Goal: Check status: Check status

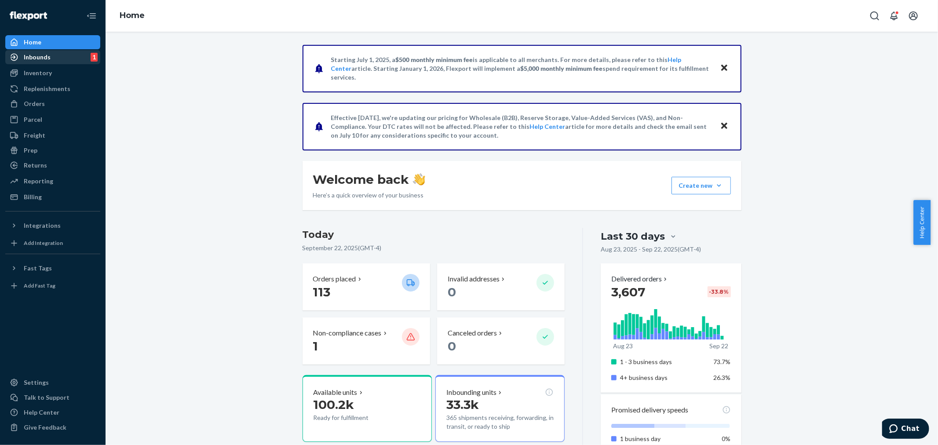
click at [32, 53] on div "Inbounds" at bounding box center [37, 57] width 27 height 9
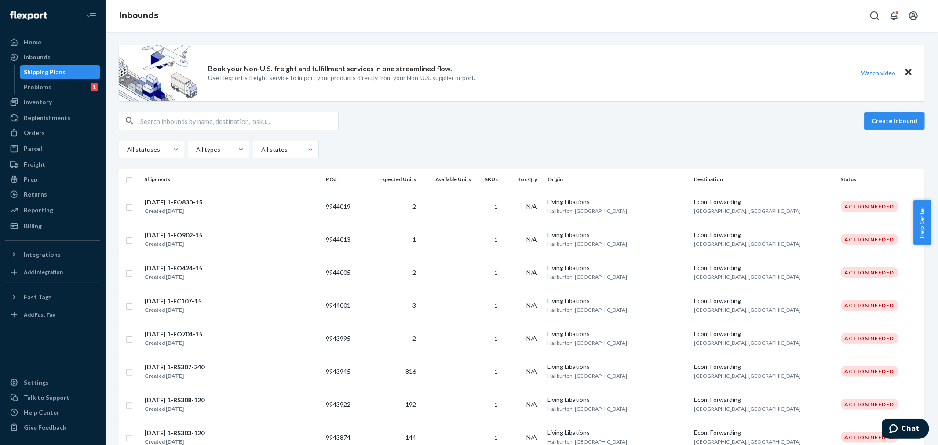
click at [150, 116] on input "text" at bounding box center [239, 121] width 198 height 18
paste input "9698763"
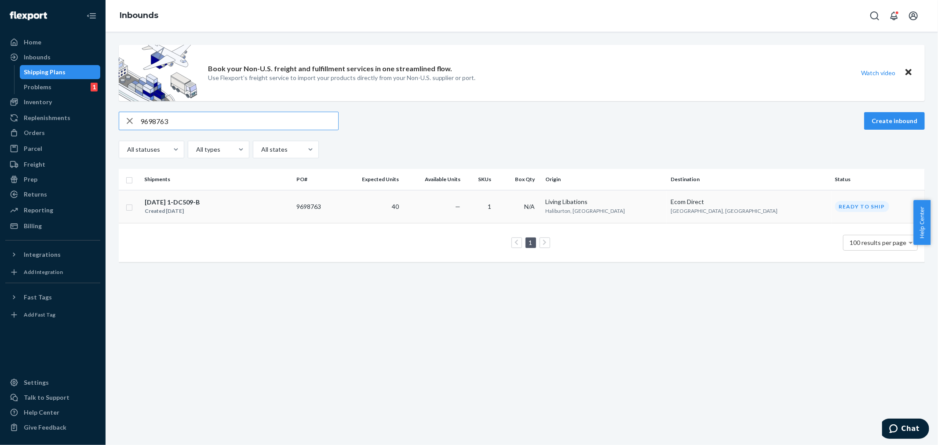
type input "9698763"
click at [339, 205] on td "9698763" at bounding box center [316, 206] width 46 height 33
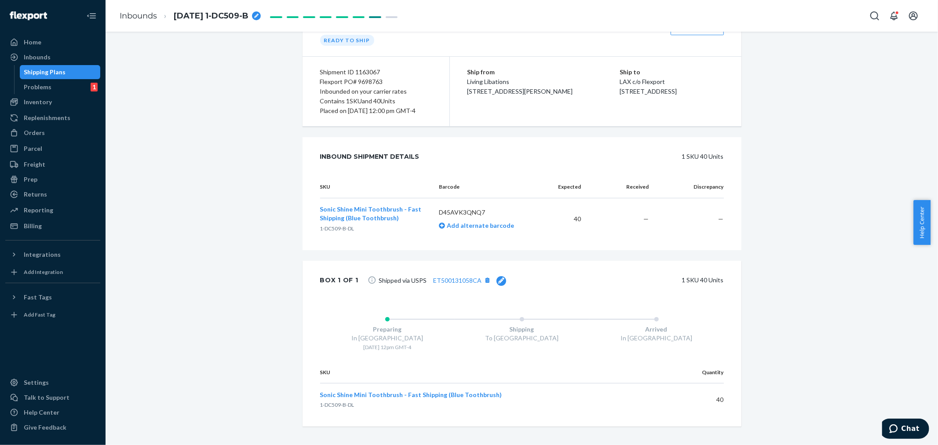
scroll to position [105, 0]
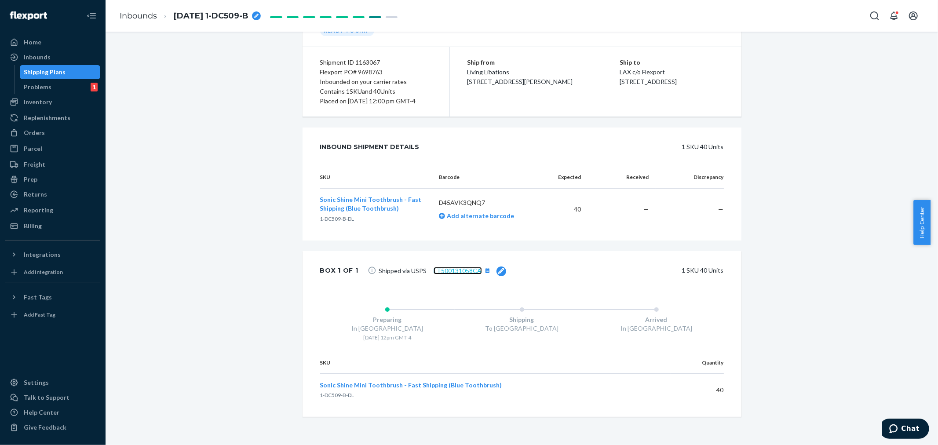
click at [458, 269] on link "ET500131058CA" at bounding box center [457, 270] width 48 height 7
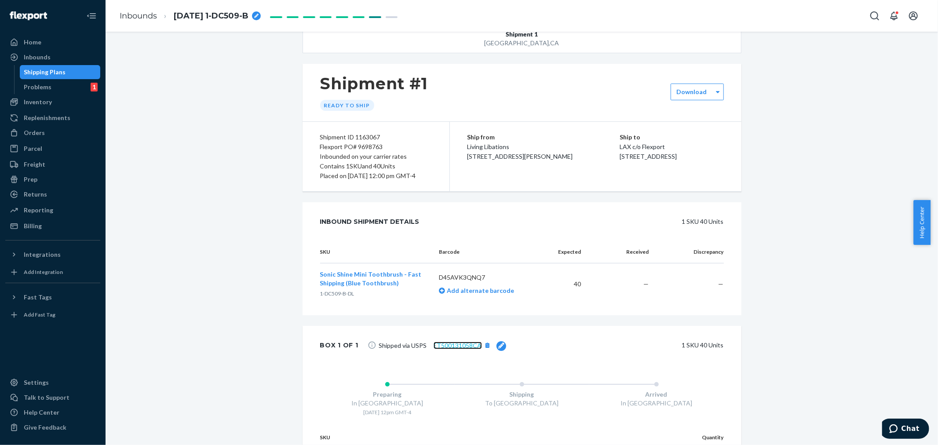
scroll to position [0, 0]
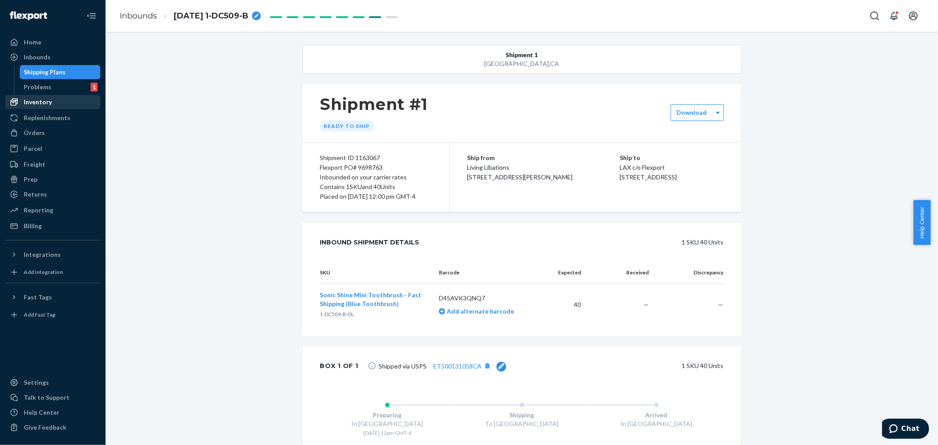
click at [41, 106] on div "Inventory" at bounding box center [38, 102] width 28 height 9
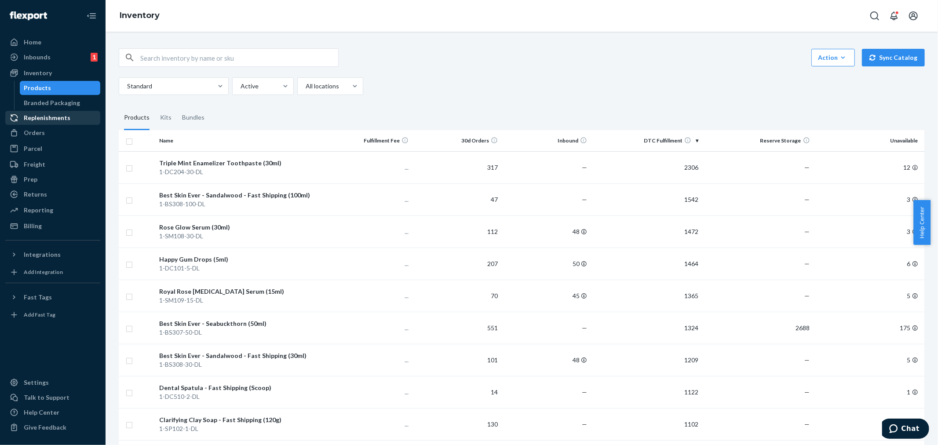
click at [46, 116] on div "Replenishments" at bounding box center [47, 117] width 47 height 9
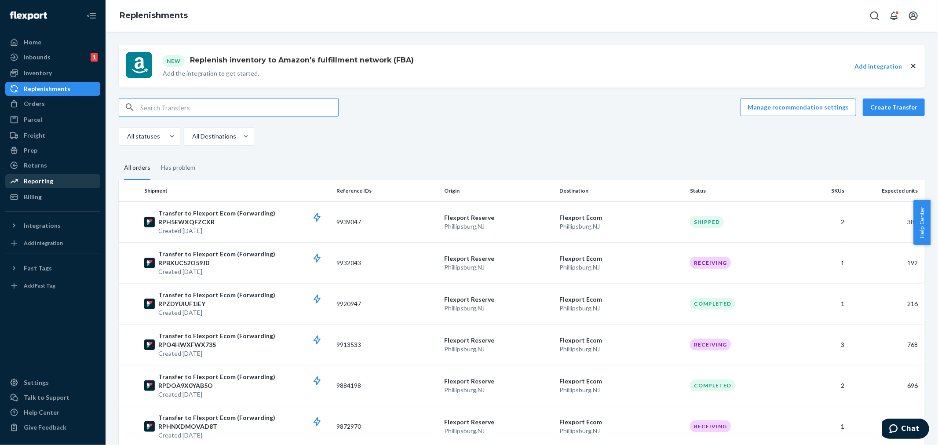
click at [40, 182] on div "Reporting" at bounding box center [38, 181] width 29 height 9
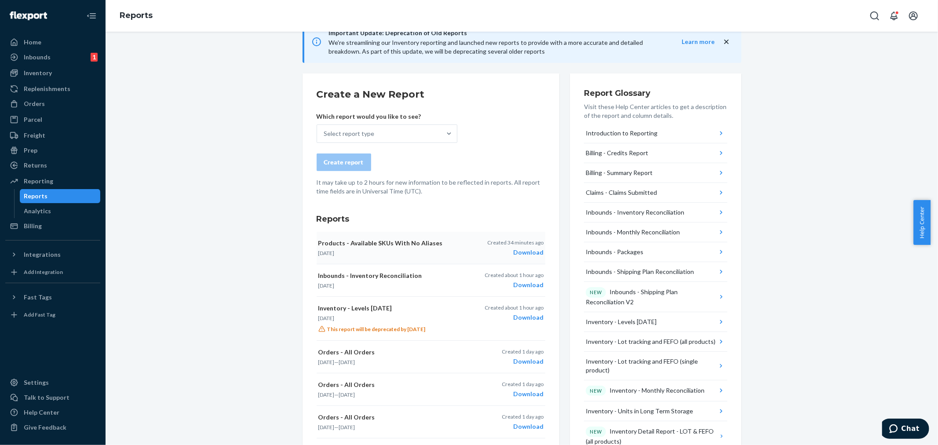
scroll to position [98, 0]
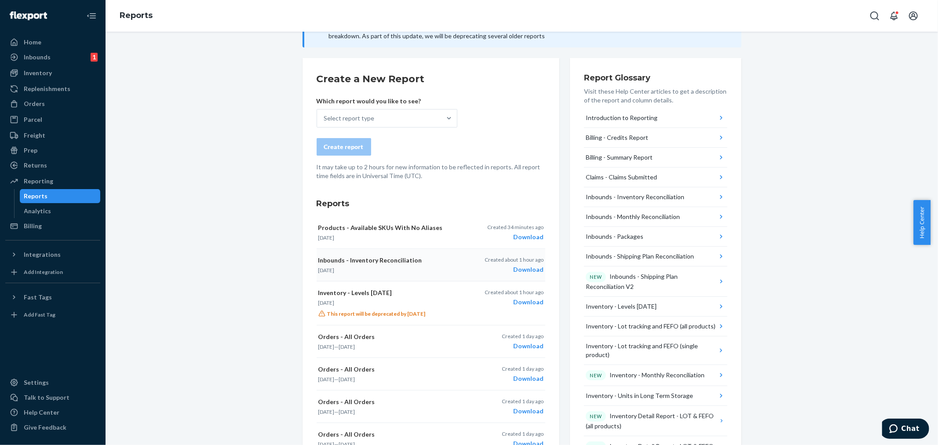
click at [428, 265] on div "Inbounds - Inventory Reconciliation [DATE]" at bounding box center [392, 265] width 149 height 18
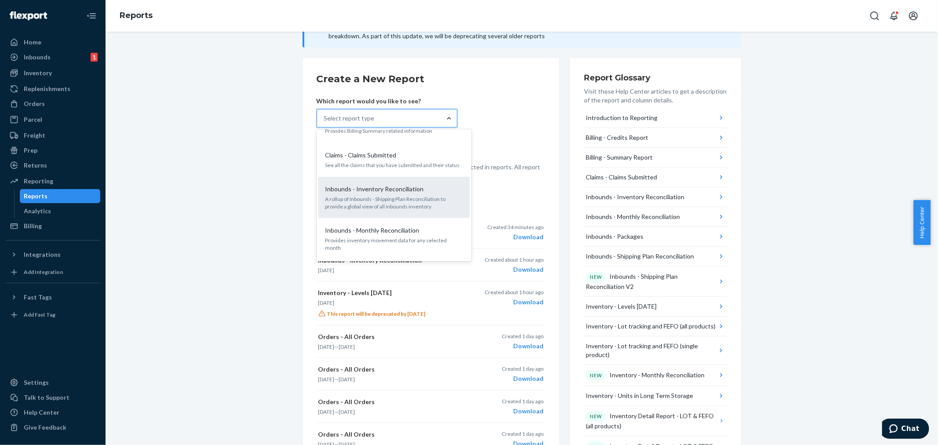
click at [411, 198] on p "A rollup of Inbounds - Shipping Plan Reconciliation to provide a global view of…" at bounding box center [393, 202] width 137 height 15
click at [325, 123] on input "option Inbounds - Inventory Reconciliation focused, 5 of 34. 34 results availab…" at bounding box center [324, 118] width 1 height 9
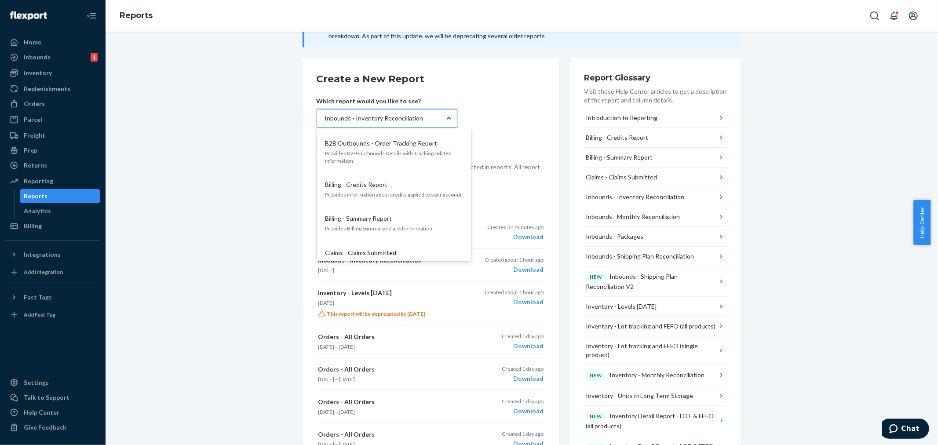
scroll to position [68, 0]
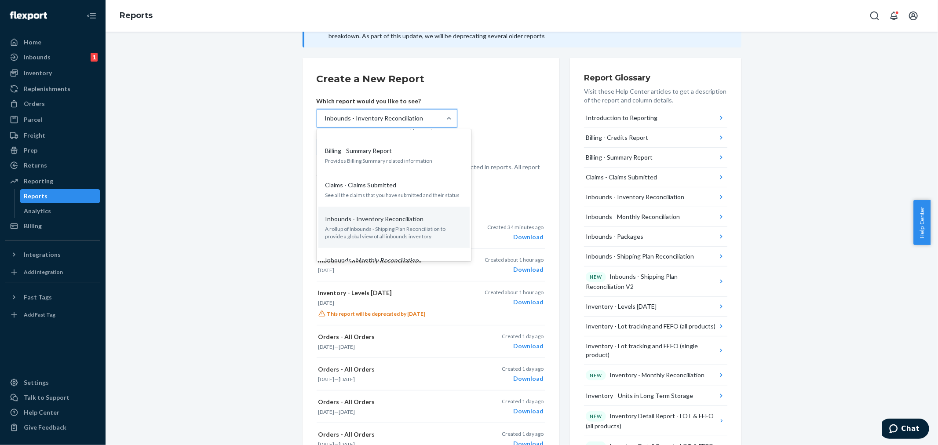
click at [518, 138] on div "Create report" at bounding box center [431, 147] width 229 height 18
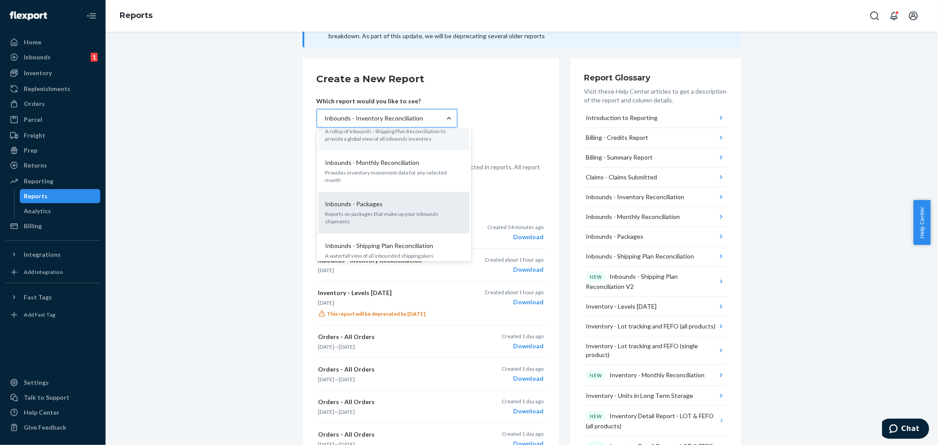
scroll to position [214, 0]
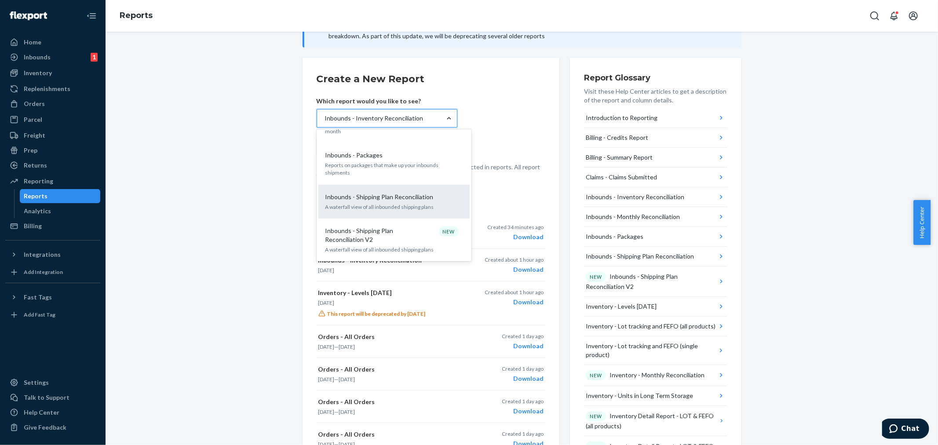
click at [379, 203] on p "A waterfall view of all inbounded shipping plans" at bounding box center [393, 206] width 137 height 7
click at [325, 123] on input "option Inbounds - Inventory Reconciliation, selected. option Inbounds - Shippin…" at bounding box center [324, 118] width 1 height 9
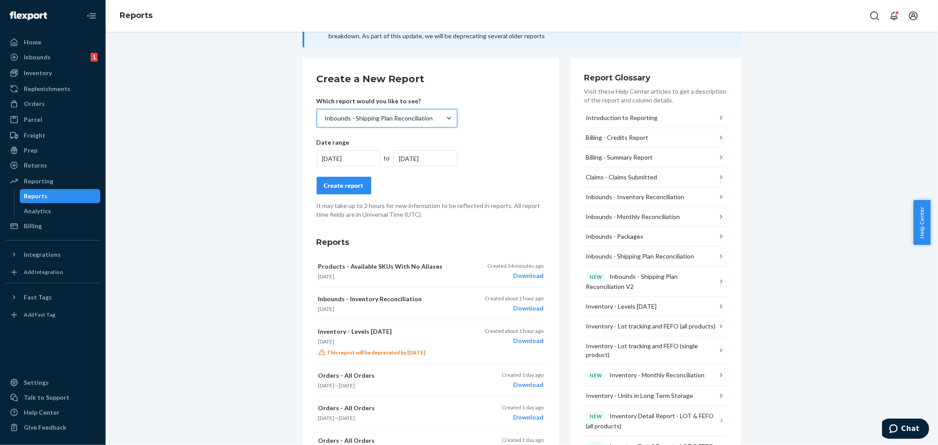
click at [356, 157] on div "[DATE]" at bounding box center [349, 158] width 64 height 16
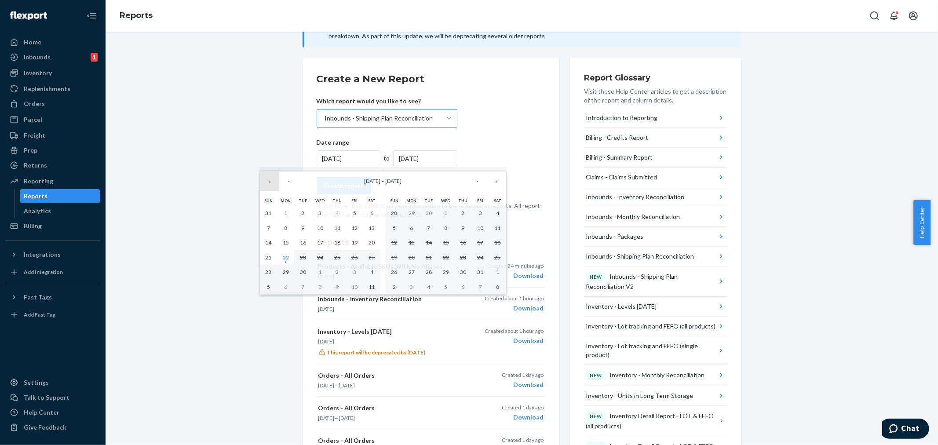
click at [272, 181] on button "«" at bounding box center [269, 180] width 19 height 19
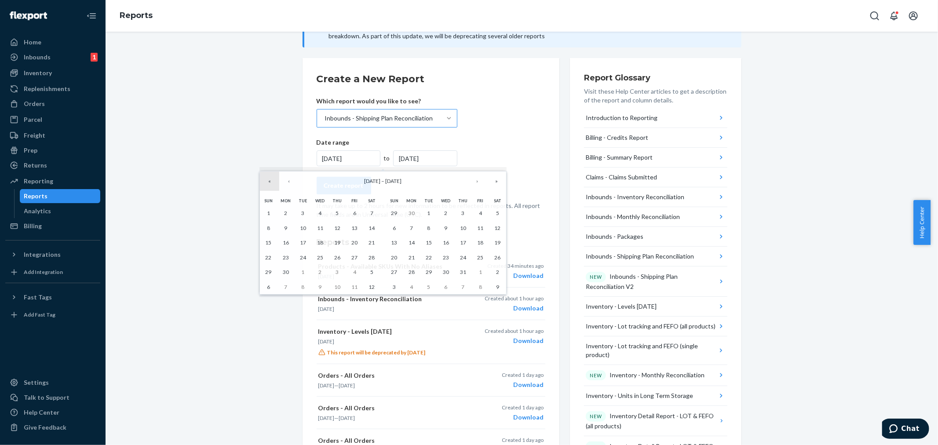
click at [272, 181] on button "«" at bounding box center [269, 180] width 19 height 19
click at [494, 180] on button "»" at bounding box center [496, 180] width 19 height 19
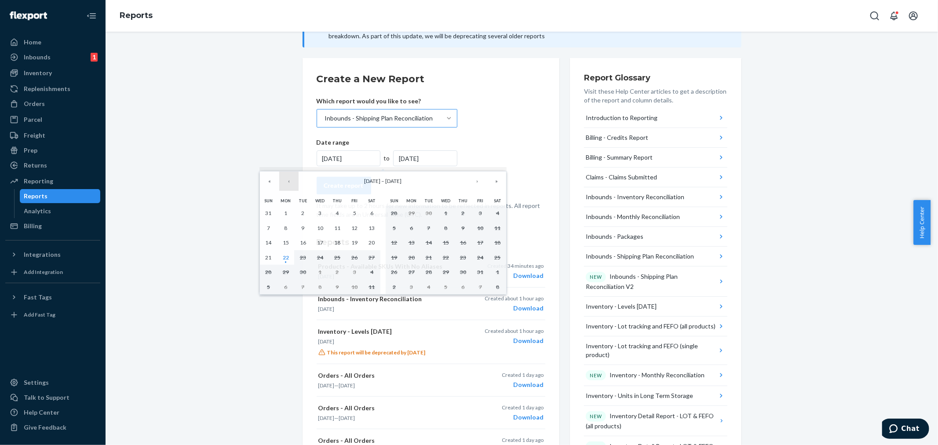
click at [287, 178] on button "‹" at bounding box center [288, 180] width 19 height 19
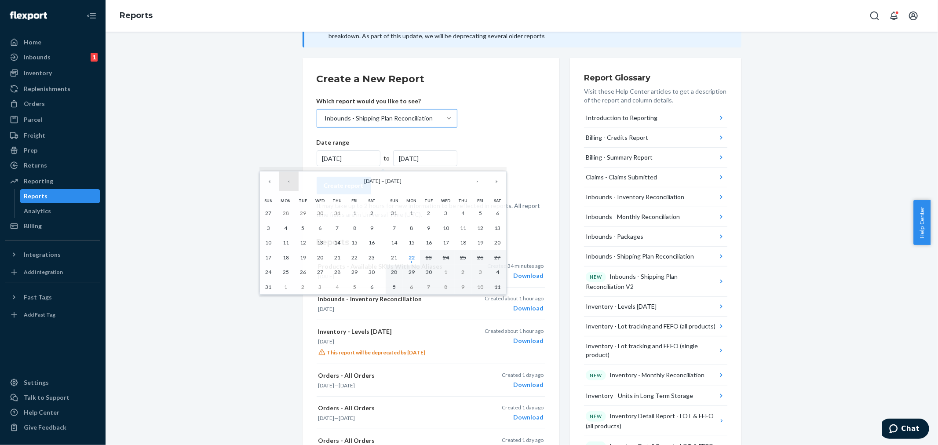
click at [288, 177] on button "‹" at bounding box center [288, 180] width 19 height 19
drag, startPoint x: 300, startPoint y: 214, endPoint x: 353, endPoint y: 218, distance: 53.3
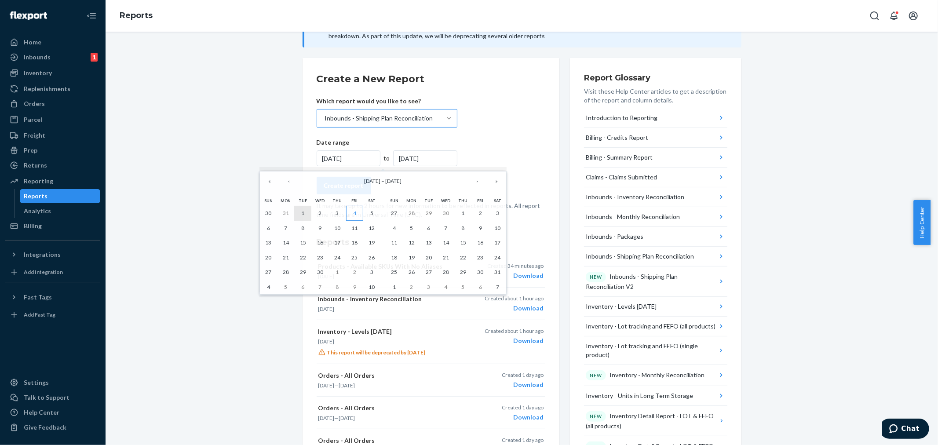
click at [402, 216] on div "Sun Mon Tue Wed Thu Fri Sat 30 31 1 2 3 4 5 6 7 8 9 10 11 12 13 14 15 16 17 18 …" at bounding box center [382, 245] width 251 height 104
drag, startPoint x: 308, startPoint y: 213, endPoint x: 475, endPoint y: 182, distance: 170.0
click at [475, 182] on div "« ‹ [DATE] – [DATE] › » [PERSON_NAME] Wed Thu Fri Sat 30 31 1 2 3 4 5 6 7 8 9 1…" at bounding box center [382, 233] width 247 height 124
click at [475, 182] on button "›" at bounding box center [476, 180] width 19 height 19
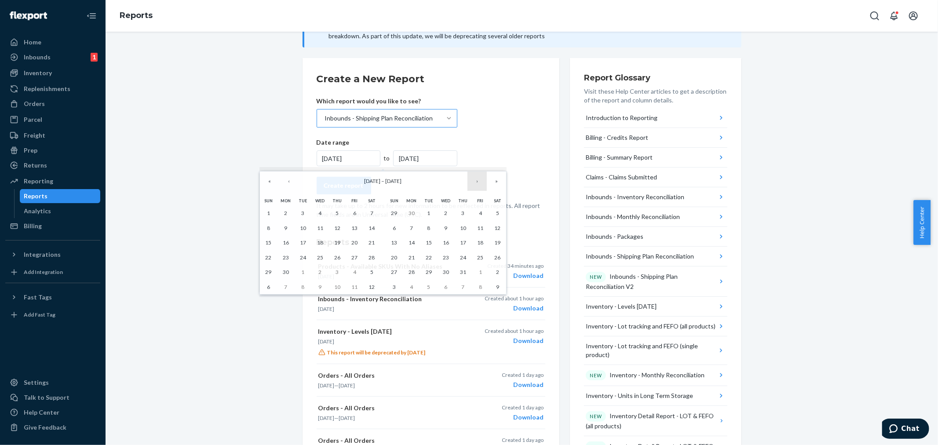
click at [475, 182] on button "›" at bounding box center [476, 180] width 19 height 19
click at [411, 259] on abbr "22" at bounding box center [411, 257] width 6 height 7
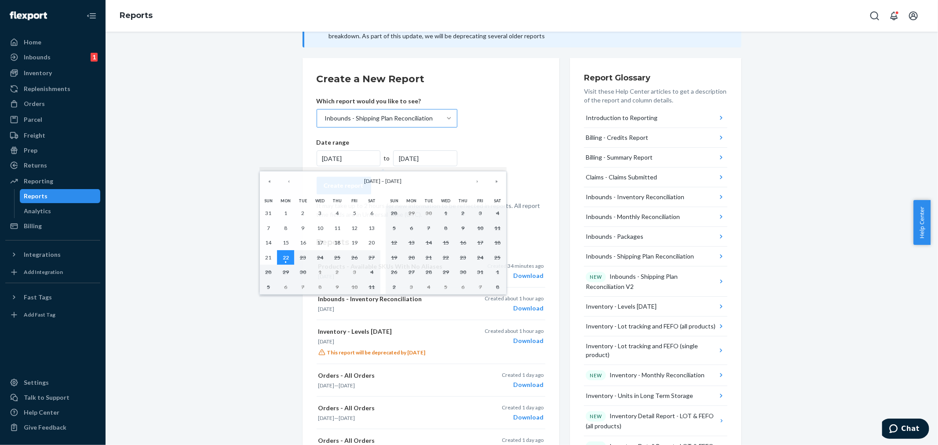
click at [287, 257] on abbr "22" at bounding box center [286, 257] width 6 height 7
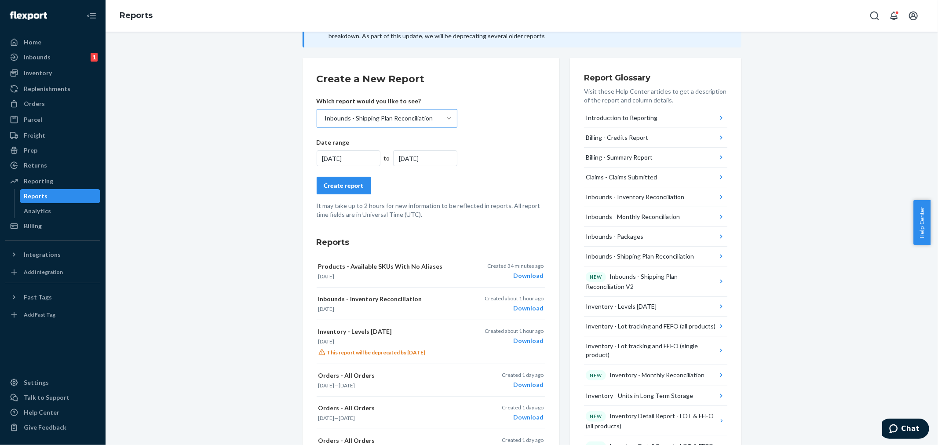
click at [348, 157] on div "[DATE]" at bounding box center [349, 158] width 64 height 16
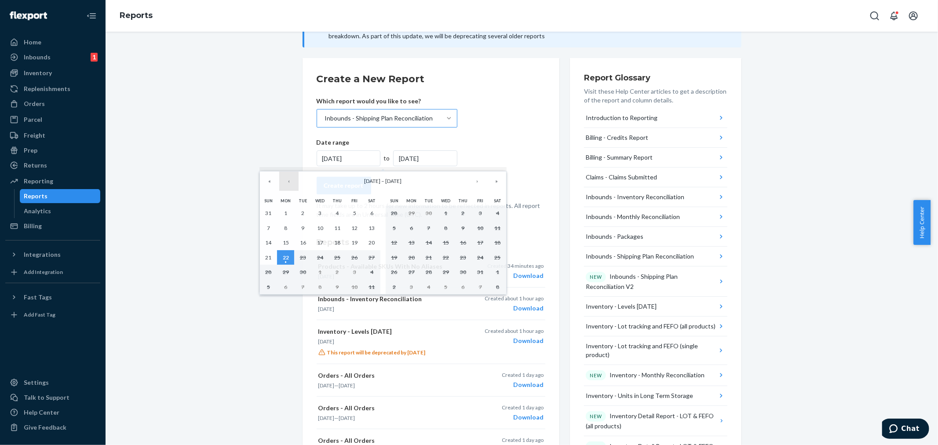
click at [287, 182] on button "‹" at bounding box center [288, 180] width 19 height 19
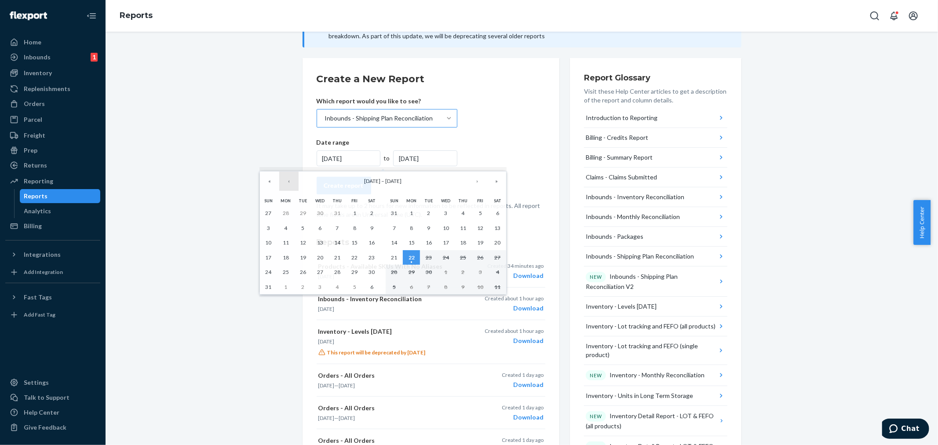
click at [287, 182] on button "‹" at bounding box center [288, 180] width 19 height 19
click at [291, 186] on button "‹" at bounding box center [288, 180] width 19 height 19
click at [301, 214] on abbr "1" at bounding box center [302, 213] width 3 height 7
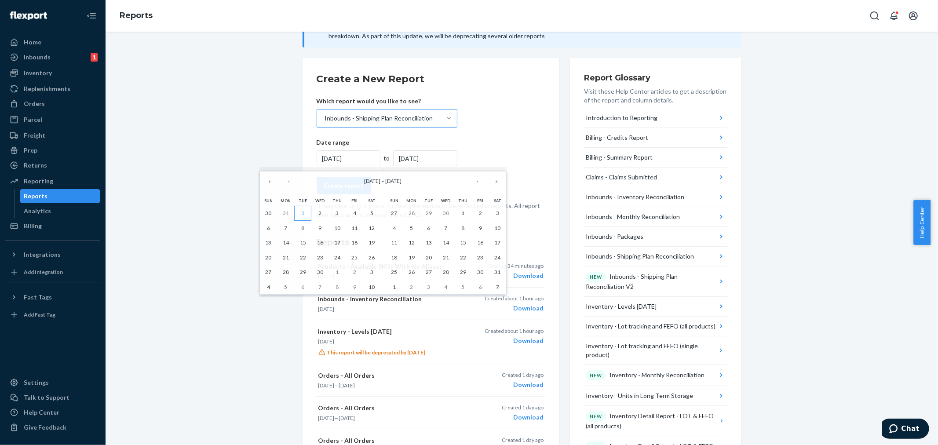
click at [301, 213] on abbr "1" at bounding box center [302, 213] width 3 height 7
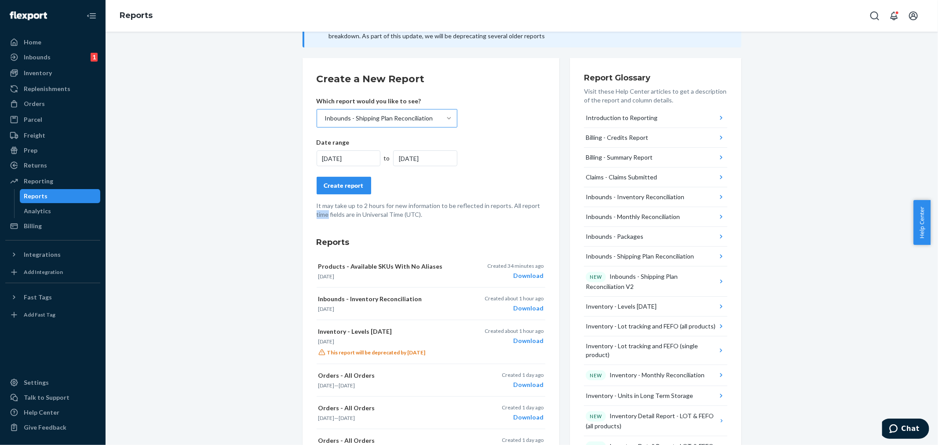
click at [345, 157] on div "[DATE]" at bounding box center [349, 158] width 64 height 16
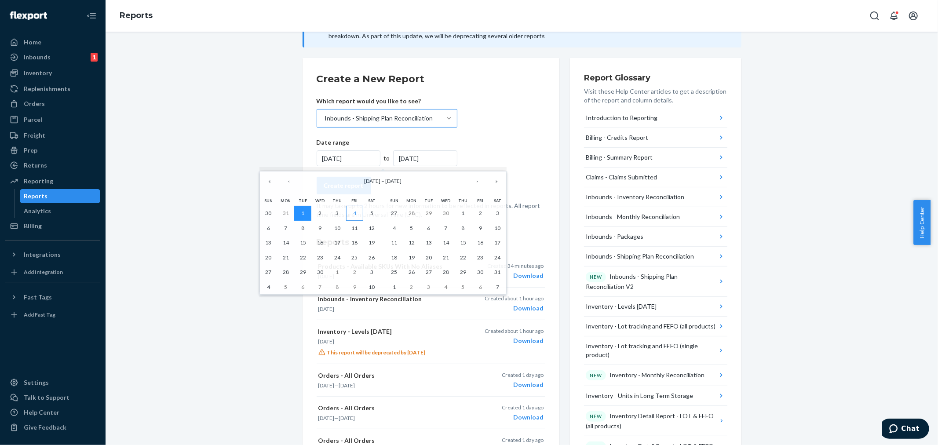
drag, startPoint x: 305, startPoint y: 210, endPoint x: 357, endPoint y: 216, distance: 52.6
click at [359, 218] on div "30 31 1 2 3 4 5 6 7 8 9 10 11 12 13 14 15 16 17 18 19 20 21 22 23 24 25 26 27 2…" at bounding box center [320, 250] width 120 height 88
drag, startPoint x: 299, startPoint y: 213, endPoint x: 499, endPoint y: 273, distance: 208.8
click at [499, 273] on div "Sun Mon Tue Wed Thu Fri Sat 30 31 1 2 3 4 5 6 7 8 9 10 11 12 13 14 15 16 17 18 …" at bounding box center [382, 245] width 251 height 104
click at [499, 273] on abbr "31" at bounding box center [497, 272] width 6 height 7
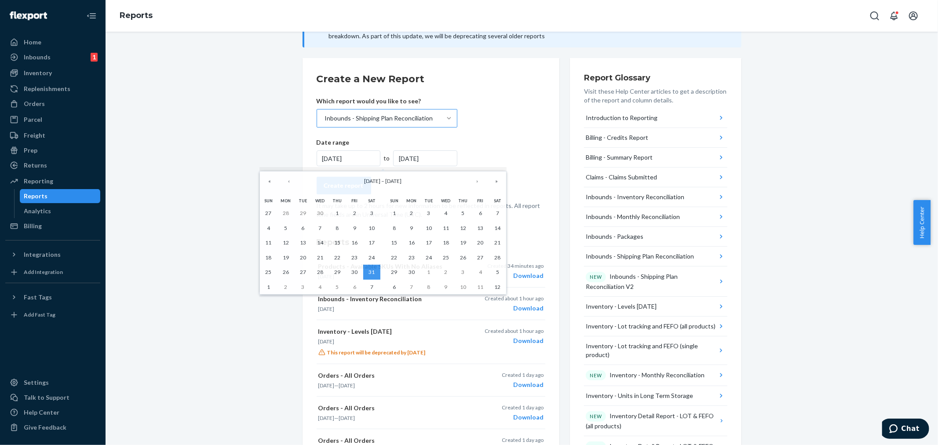
click at [420, 159] on div "[DATE]" at bounding box center [425, 158] width 64 height 16
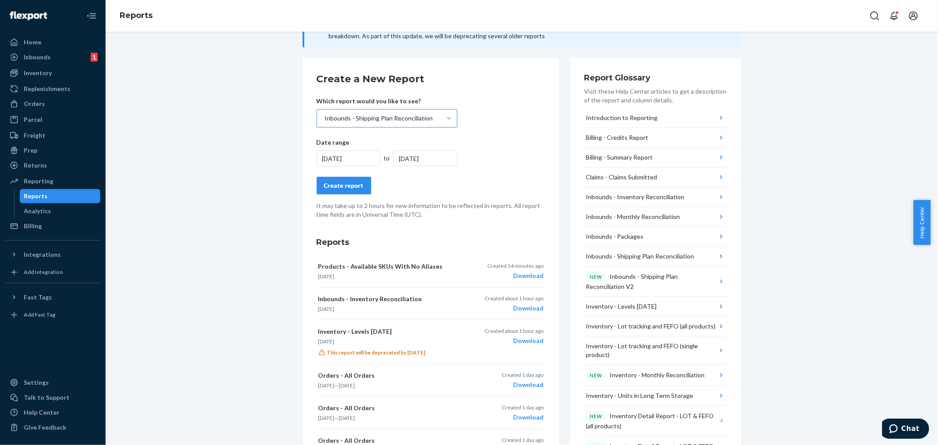
click at [403, 157] on div "[DATE]" at bounding box center [425, 158] width 64 height 16
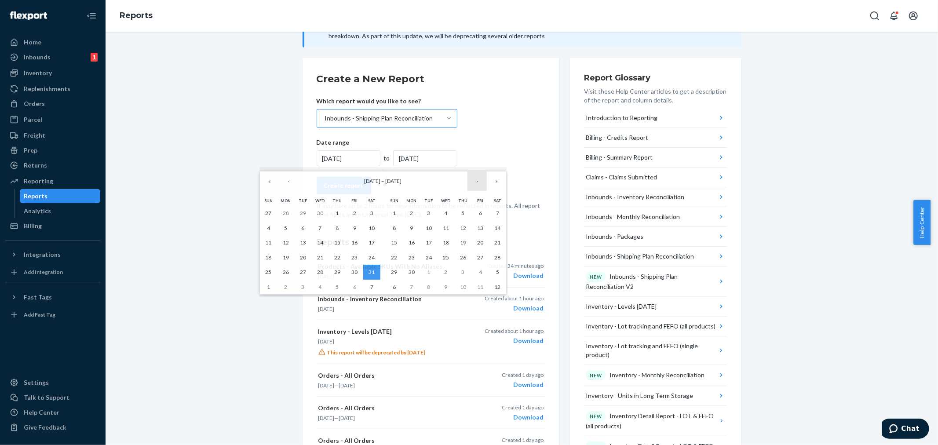
click at [477, 185] on button "›" at bounding box center [476, 180] width 19 height 19
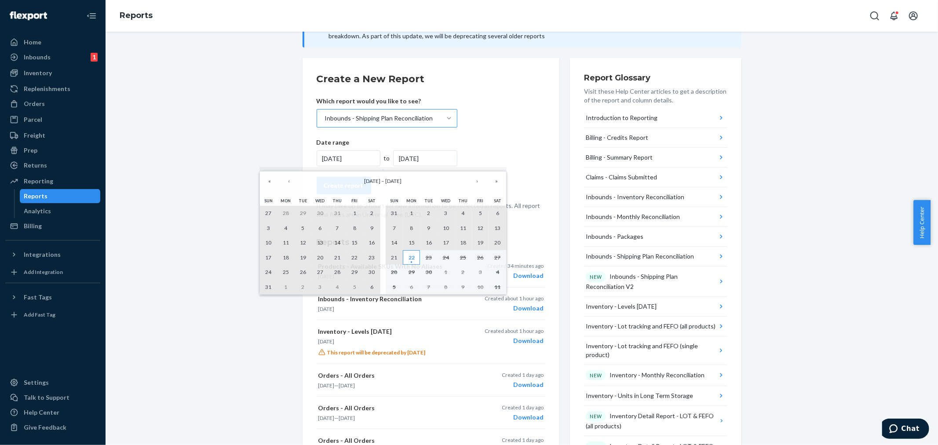
click at [411, 261] on abbr "22" at bounding box center [411, 257] width 6 height 7
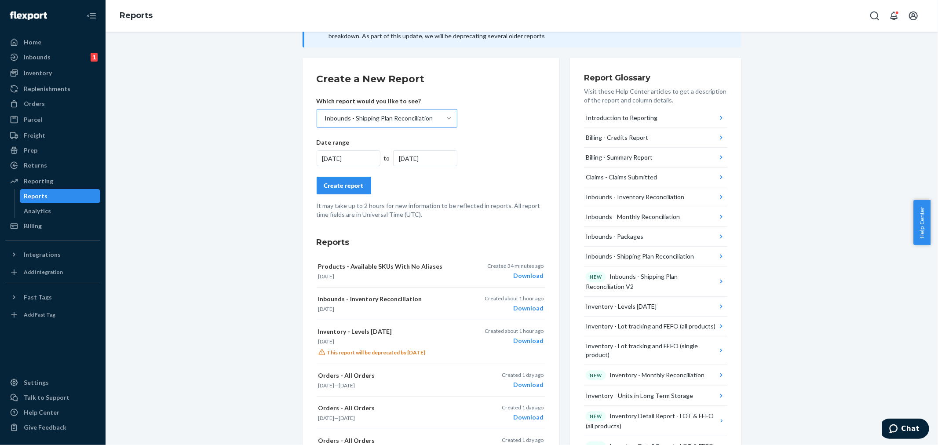
click at [358, 157] on div "[DATE]" at bounding box center [349, 158] width 64 height 16
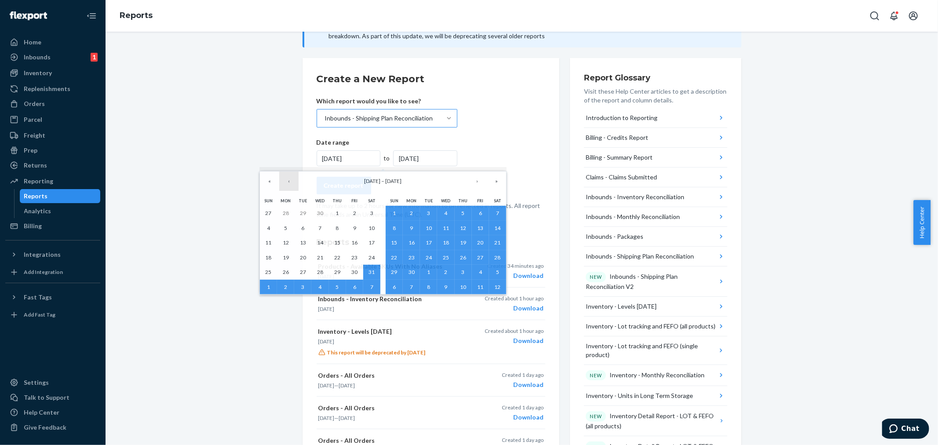
click at [291, 186] on button "‹" at bounding box center [288, 180] width 19 height 19
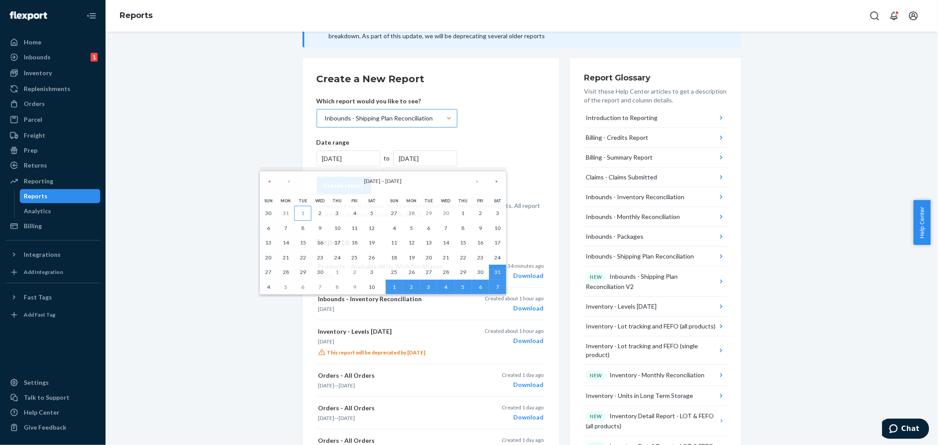
click at [304, 211] on abbr "1" at bounding box center [302, 213] width 3 height 7
click at [437, 157] on div "[DATE]" at bounding box center [425, 158] width 64 height 16
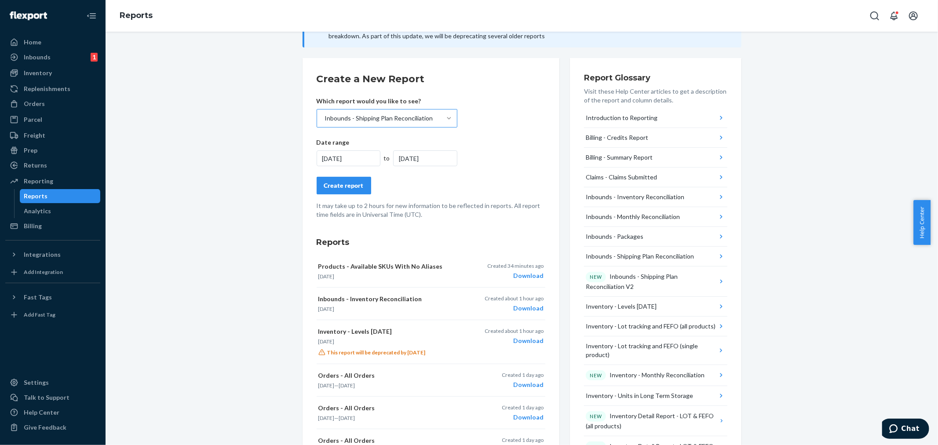
click at [353, 190] on button "Create report" at bounding box center [344, 186] width 55 height 18
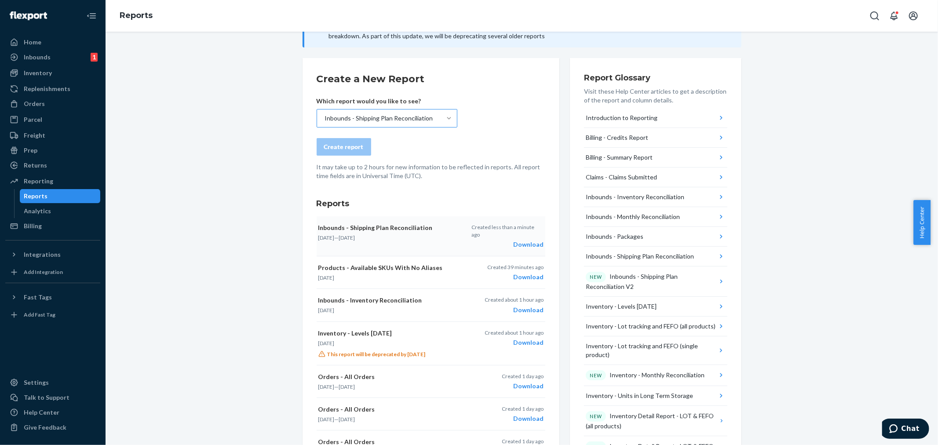
click at [519, 240] on div "Download" at bounding box center [507, 244] width 72 height 9
click at [27, 59] on div "Inbounds" at bounding box center [37, 57] width 27 height 9
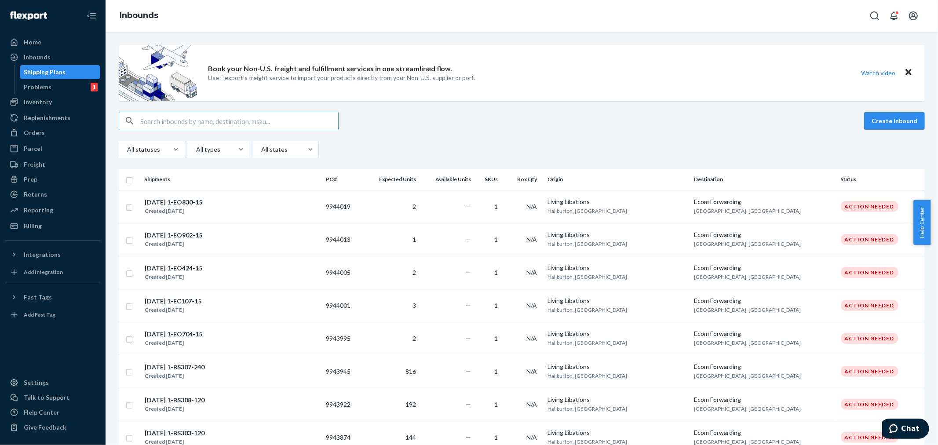
click at [143, 123] on input "text" at bounding box center [239, 121] width 198 height 18
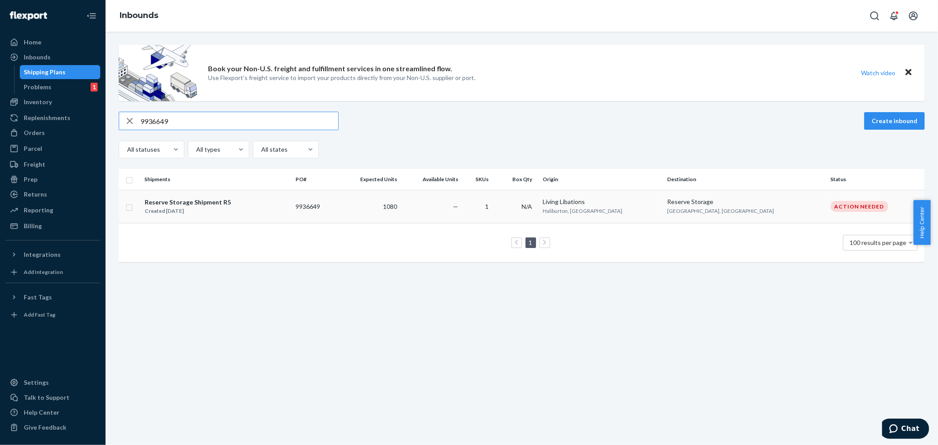
type input "9936649"
click at [462, 209] on td "—" at bounding box center [431, 206] width 61 height 33
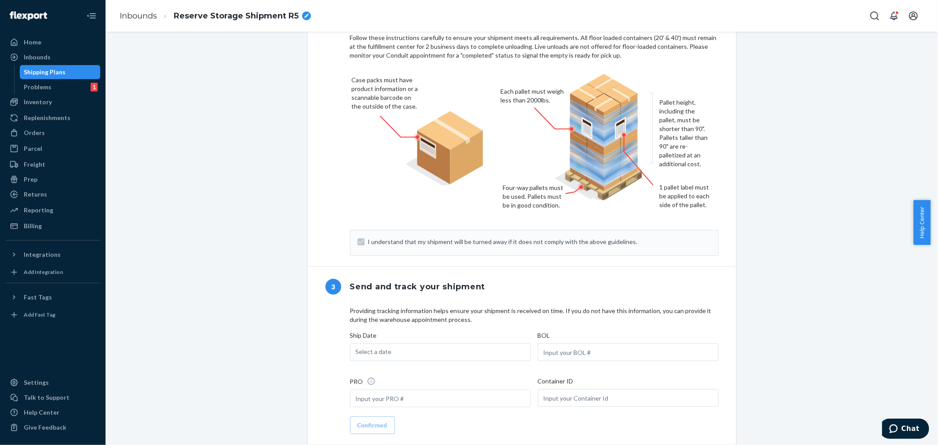
scroll to position [732, 0]
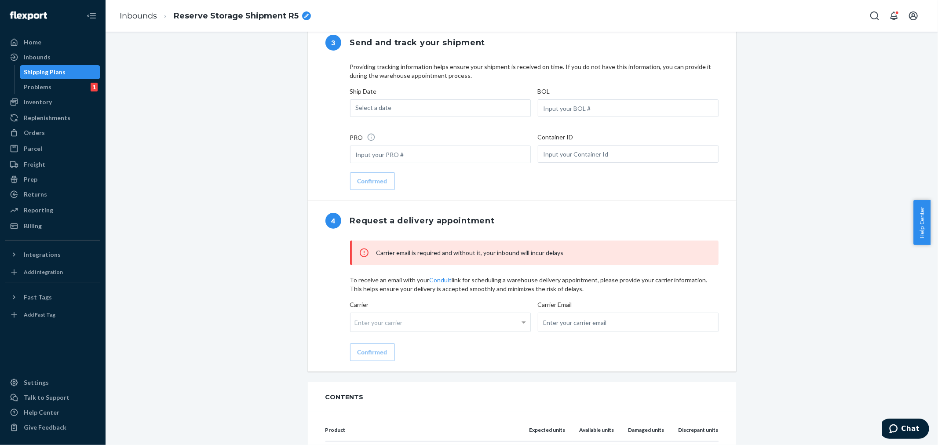
click at [459, 116] on div "Select a date" at bounding box center [440, 108] width 181 height 18
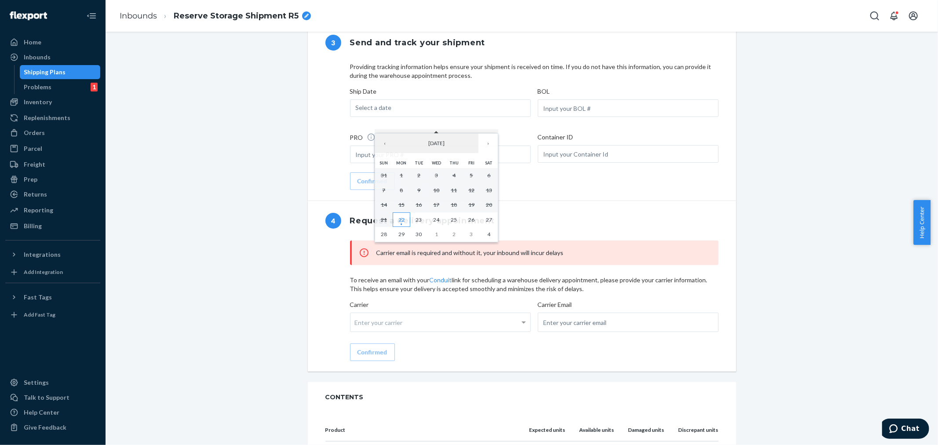
click at [401, 223] on abbr "22" at bounding box center [401, 219] width 6 height 7
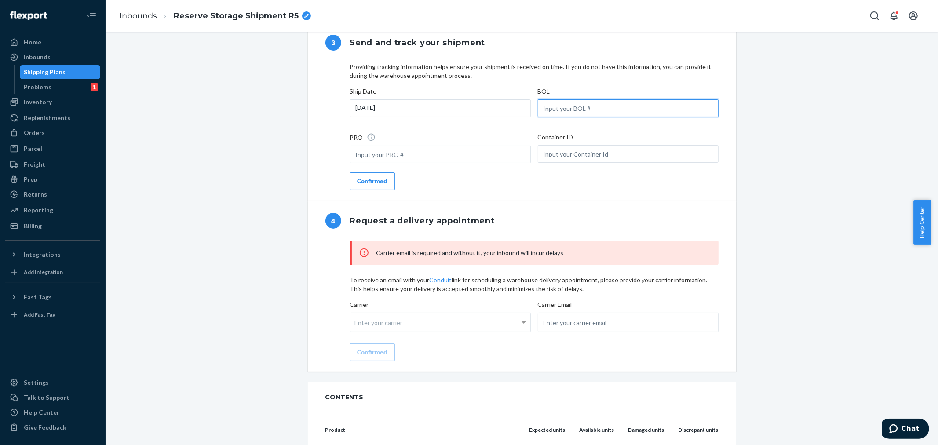
click at [551, 117] on input "text" at bounding box center [628, 108] width 181 height 18
type input "LL2509220307B"
click at [506, 331] on div "Enter your carrier" at bounding box center [440, 322] width 180 height 18
click at [357, 331] on input "Carrier Enter your carrier No results found" at bounding box center [356, 322] width 2 height 16
type input "MRGY"
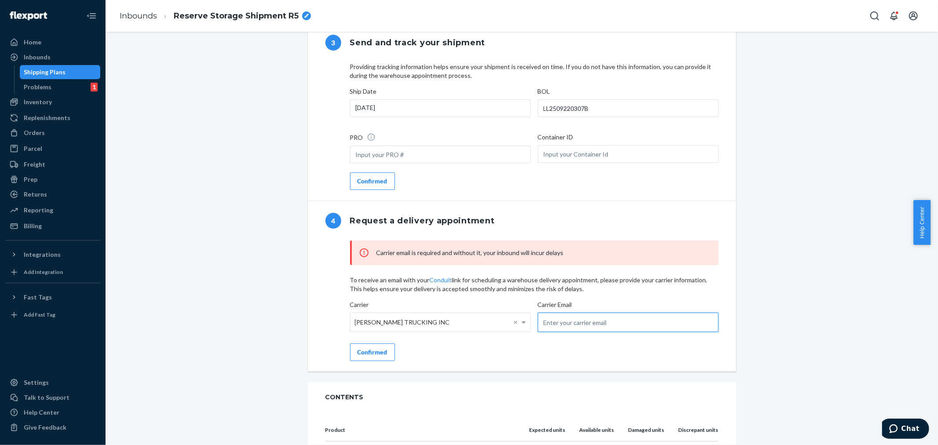
click at [557, 332] on input "email" at bounding box center [628, 322] width 181 height 19
type input "B"
type input "[PERSON_NAME][EMAIL_ADDRESS][DOMAIN_NAME]"
click at [370, 357] on div "Confirmed" at bounding box center [372, 352] width 30 height 9
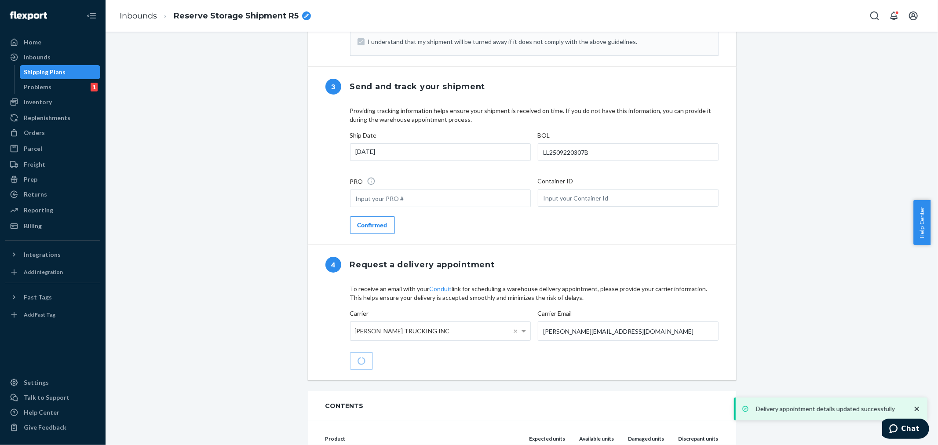
scroll to position [776, 0]
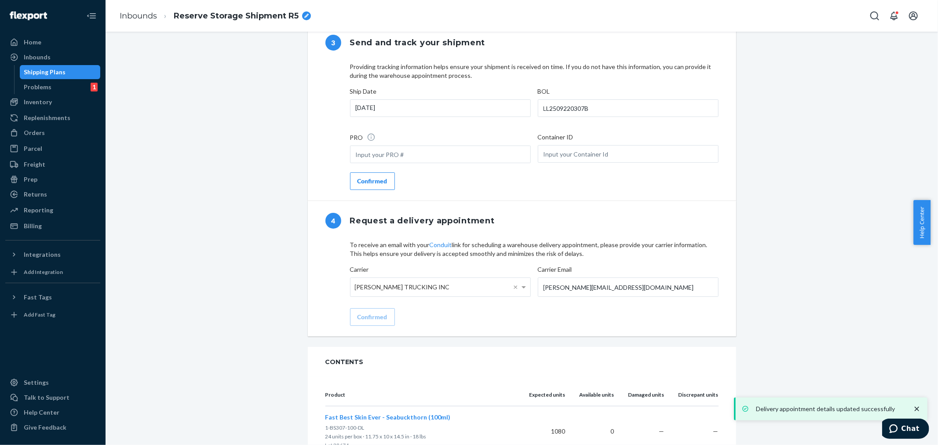
click at [365, 186] on button "Confirmed" at bounding box center [372, 181] width 45 height 18
